Goal: Transaction & Acquisition: Purchase product/service

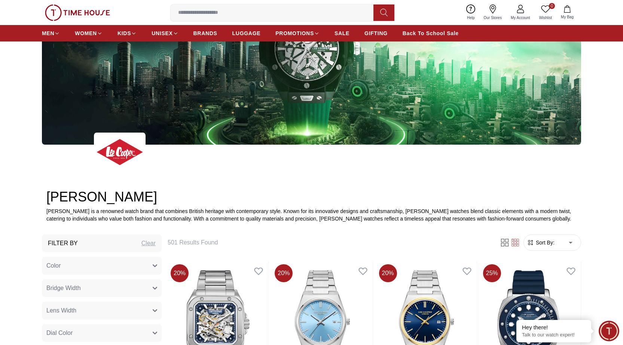
scroll to position [224, 0]
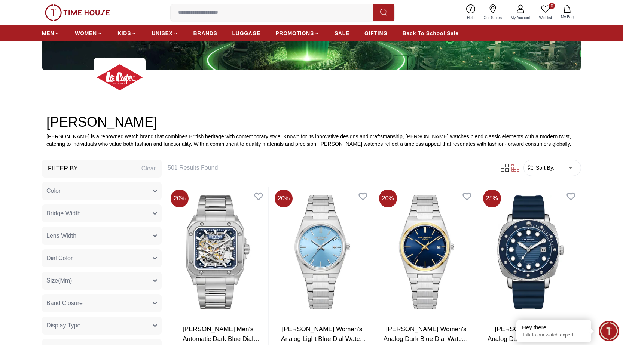
click at [577, 168] on form "Sort By: ​ ****** ​" at bounding box center [552, 168] width 58 height 16
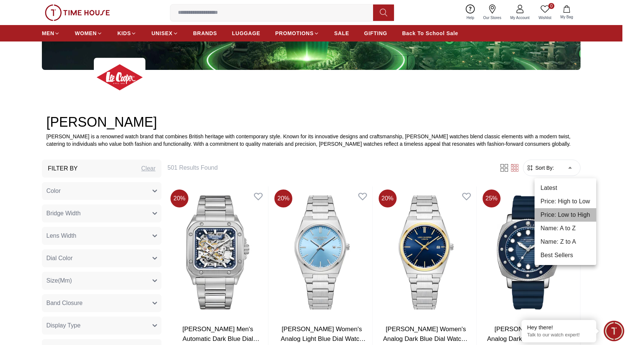
click at [578, 215] on li "Price: Low to High" at bounding box center [566, 214] width 62 height 13
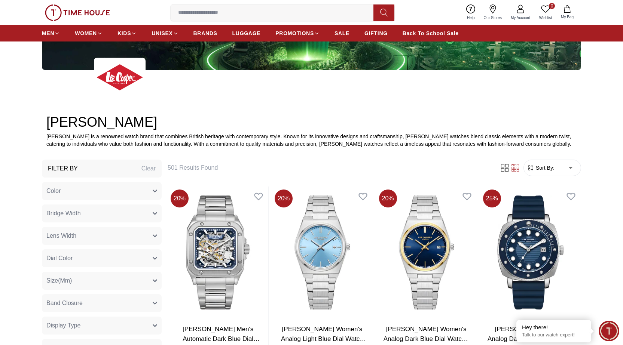
type input "*"
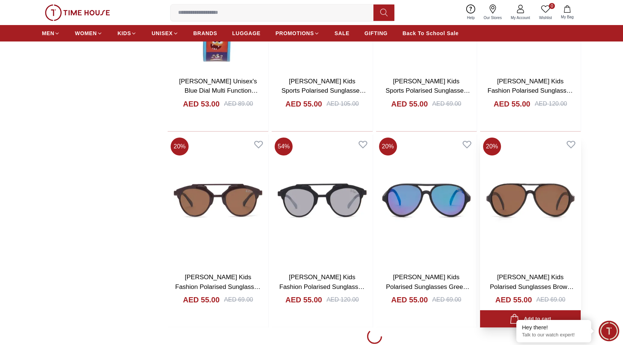
scroll to position [1159, 0]
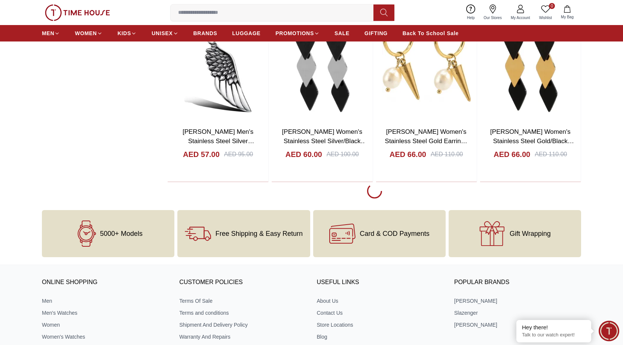
scroll to position [3160, 0]
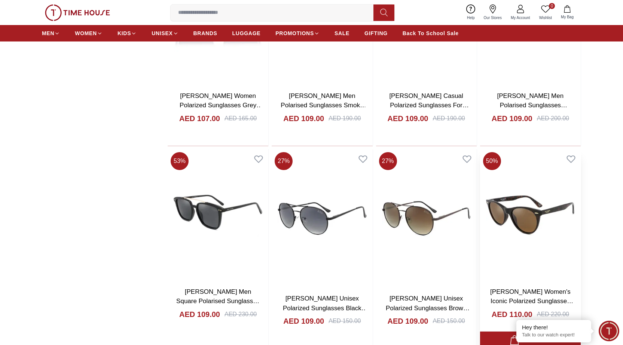
scroll to position [5142, 0]
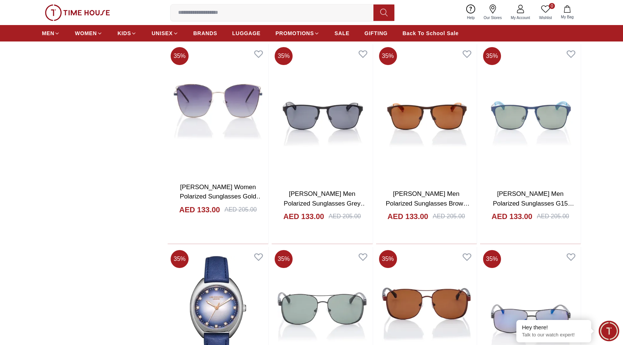
scroll to position [8300, 0]
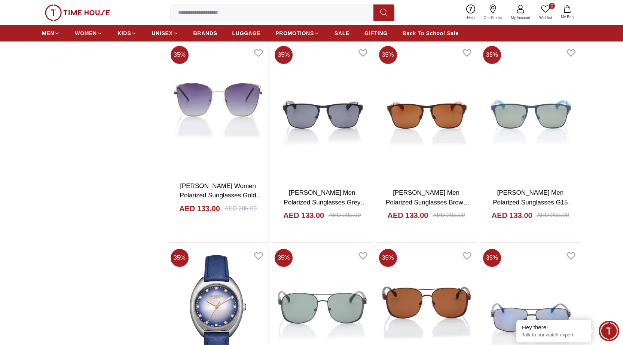
scroll to position [9307, 0]
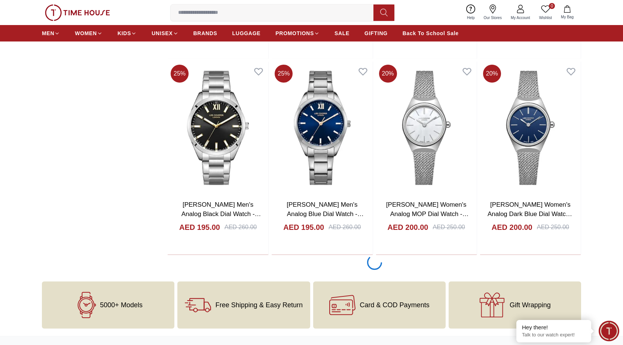
scroll to position [11029, 0]
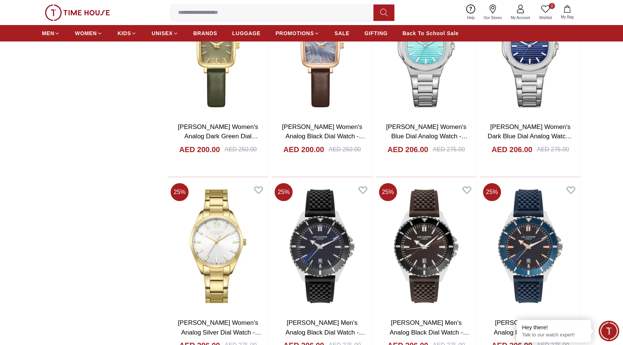
scroll to position [11477, 0]
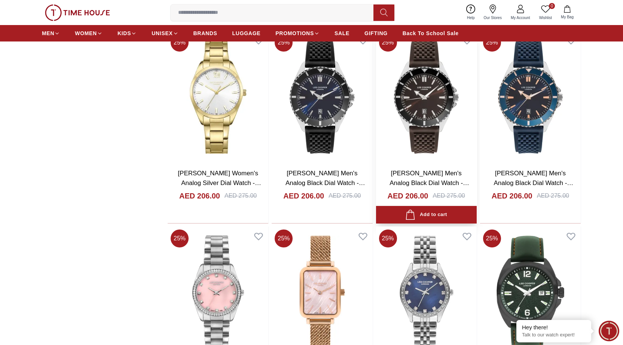
click at [454, 126] on img at bounding box center [426, 97] width 101 height 132
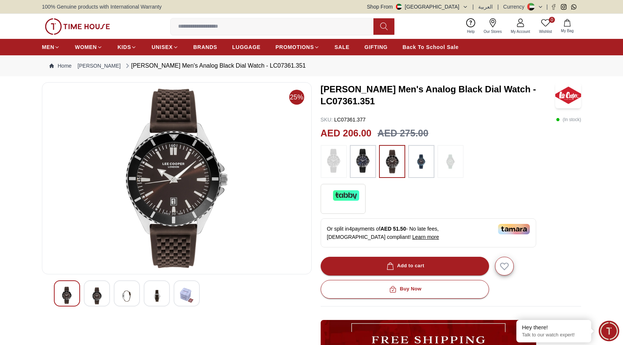
click at [101, 295] on img at bounding box center [96, 296] width 13 height 18
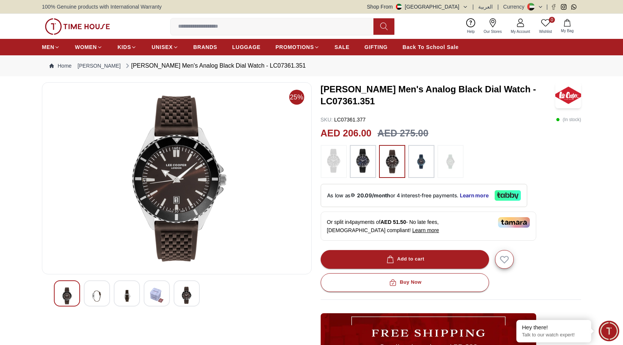
click at [120, 295] on div at bounding box center [127, 294] width 26 height 26
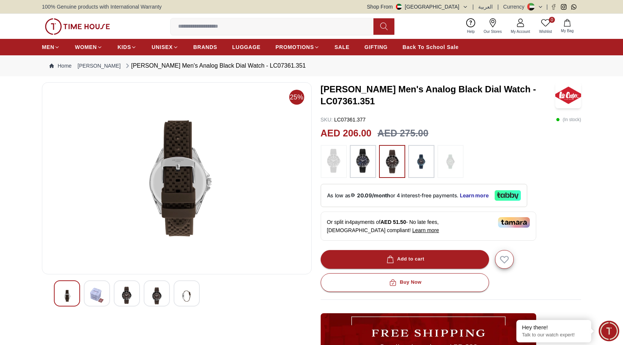
click at [140, 293] on div at bounding box center [177, 294] width 246 height 26
click at [166, 300] on div at bounding box center [157, 294] width 26 height 26
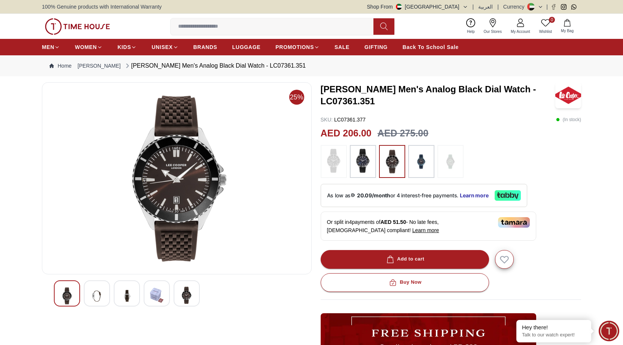
click at [184, 302] on img at bounding box center [186, 295] width 13 height 17
